Goal: Task Accomplishment & Management: Manage account settings

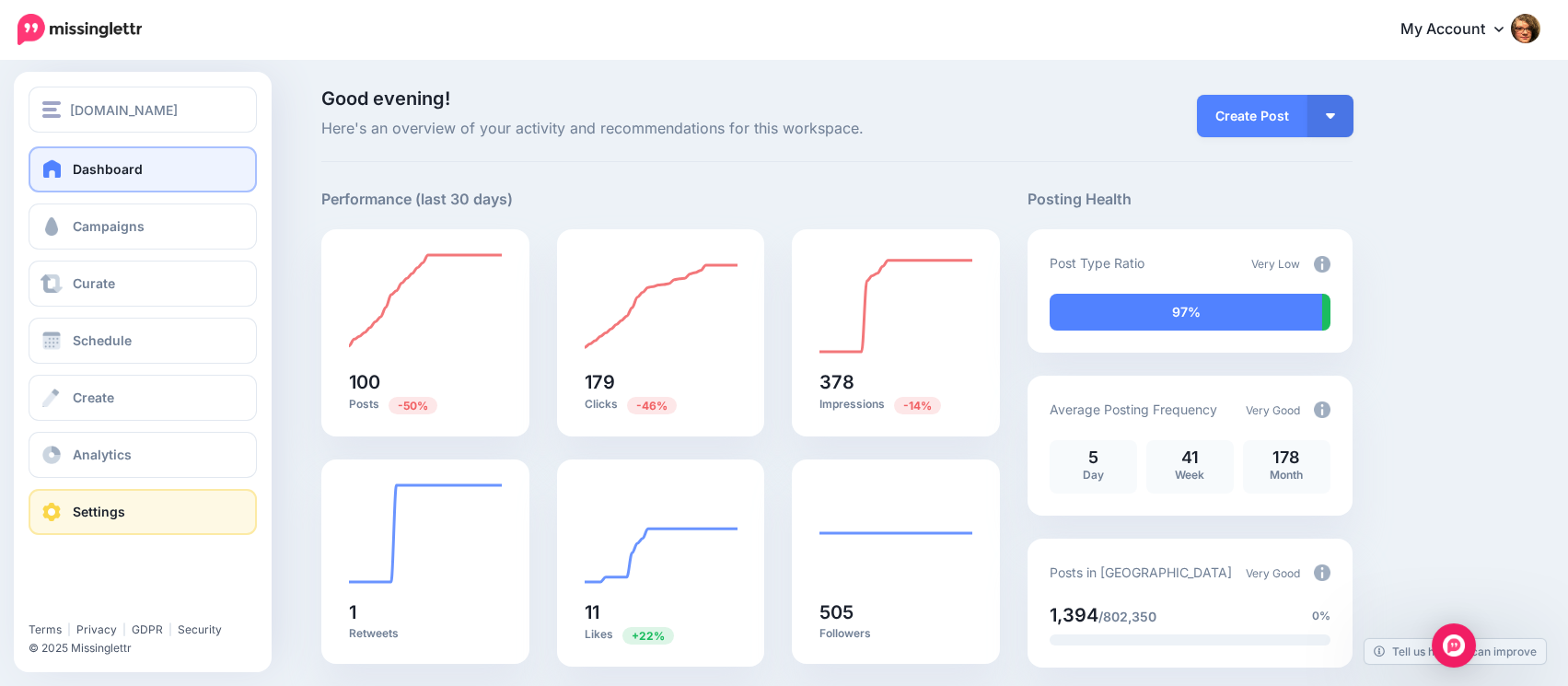
click at [96, 523] on link "Settings" at bounding box center [142, 511] width 228 height 46
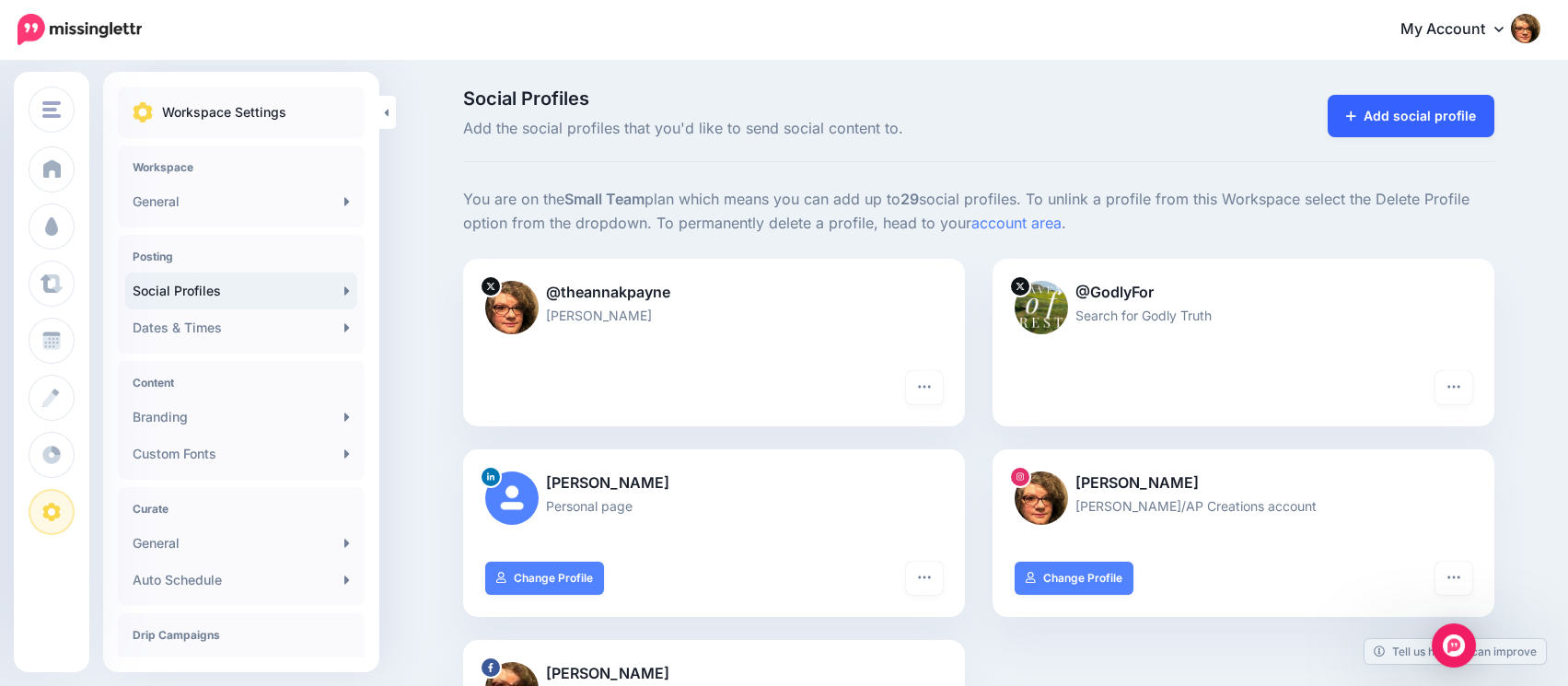
click at [1435, 112] on link "Add social profile" at bounding box center [1412, 116] width 167 height 43
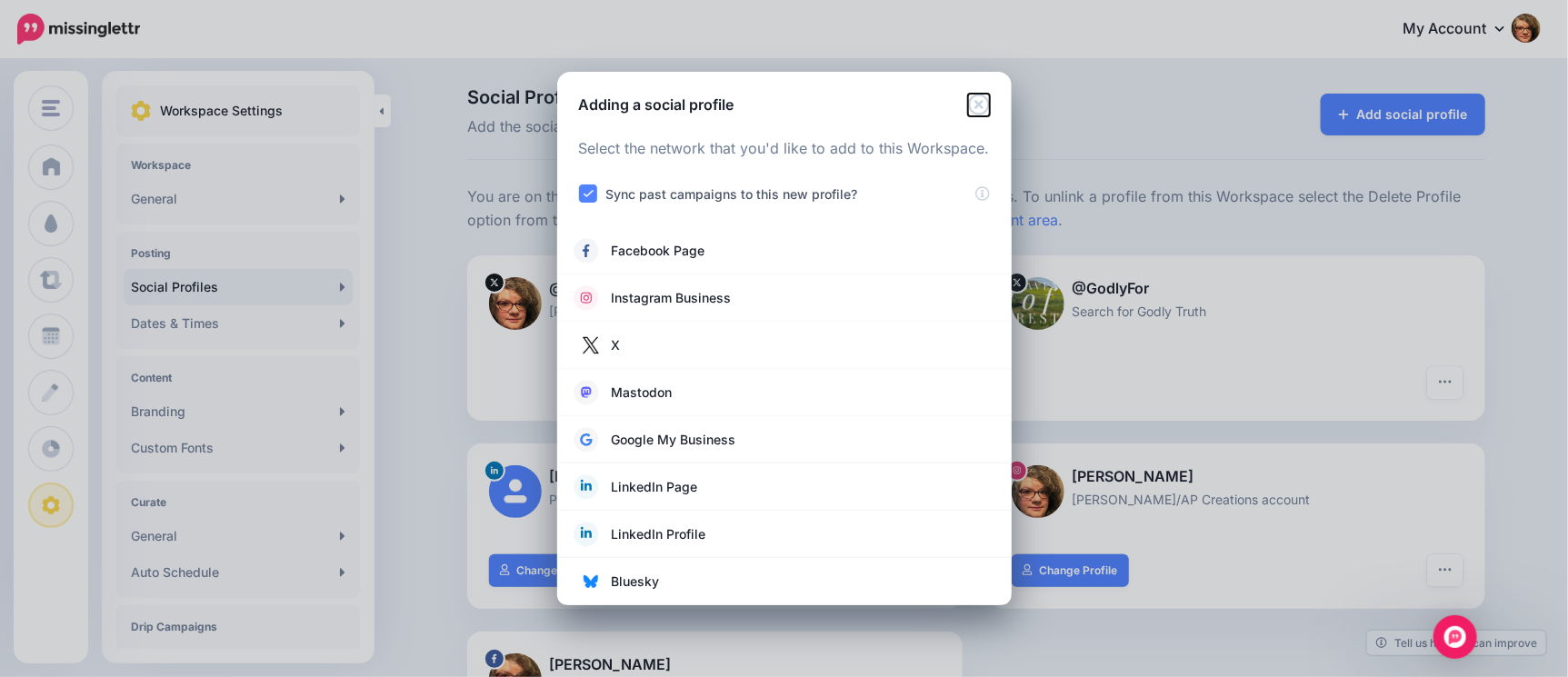
click at [975, 108] on icon "Close" at bounding box center [979, 104] width 21 height 21
